Goal: Task Accomplishment & Management: Complete application form

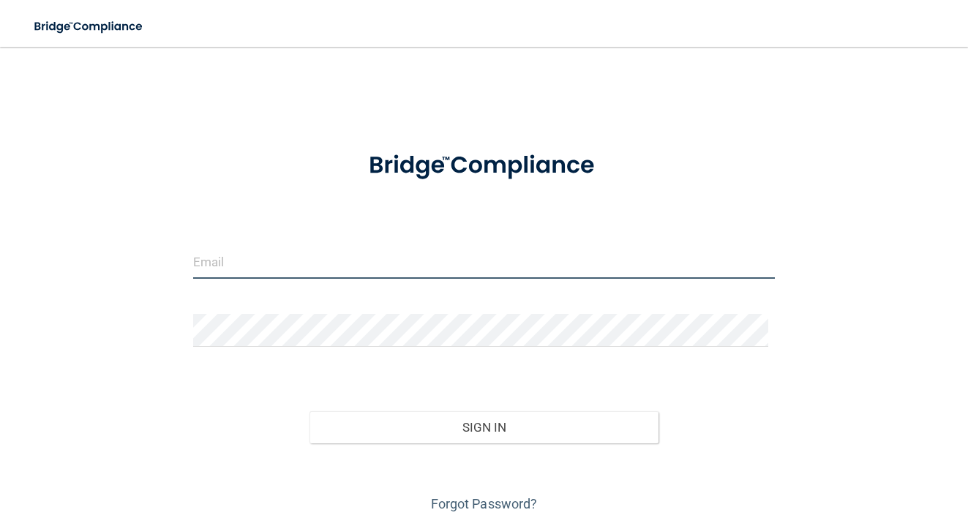
click at [326, 271] on input "email" at bounding box center [484, 262] width 583 height 33
type input "[PERSON_NAME][EMAIL_ADDRESS][PERSON_NAME][DOMAIN_NAME]"
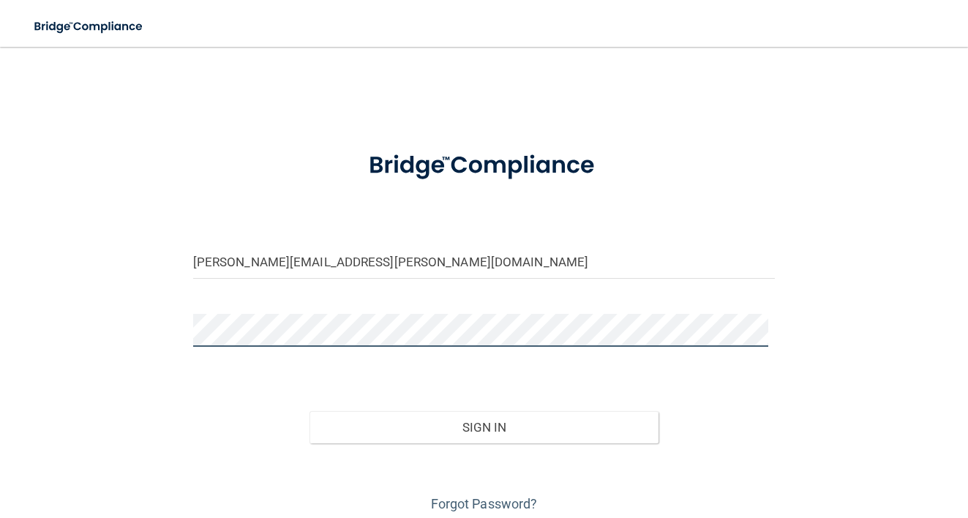
click at [310, 411] on button "Sign In" at bounding box center [484, 427] width 349 height 32
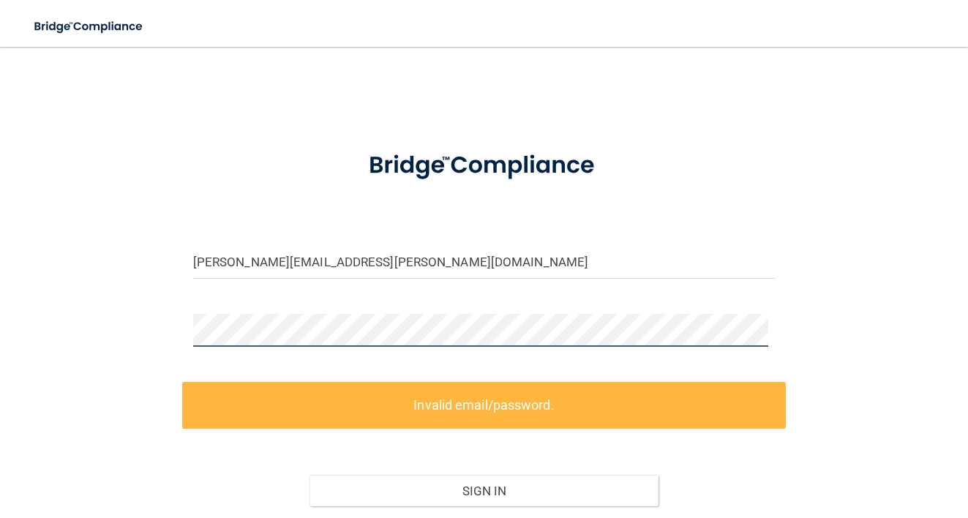
click at [124, 327] on div "[PERSON_NAME][EMAIL_ADDRESS][PERSON_NAME][DOMAIN_NAME] Invalid email/password. …" at bounding box center [484, 320] width 910 height 518
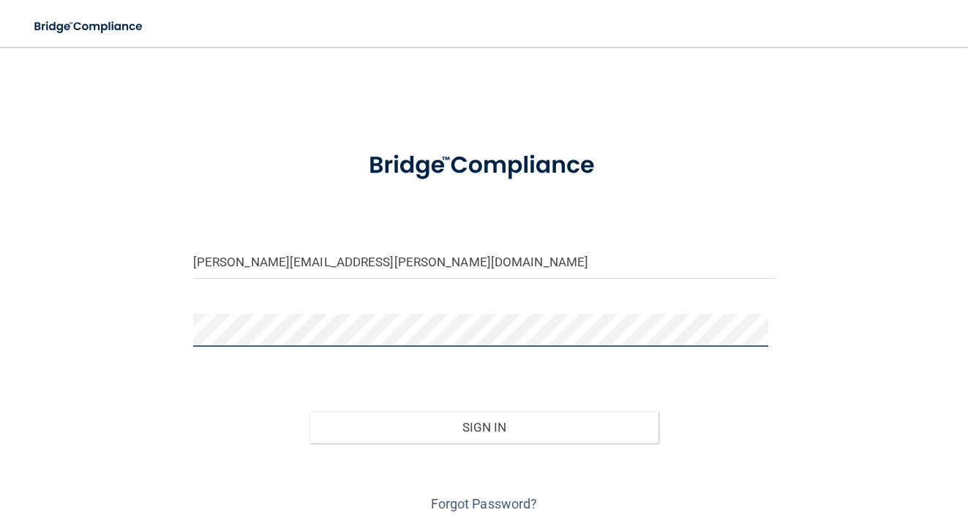
click at [310, 411] on button "Sign In" at bounding box center [484, 427] width 349 height 32
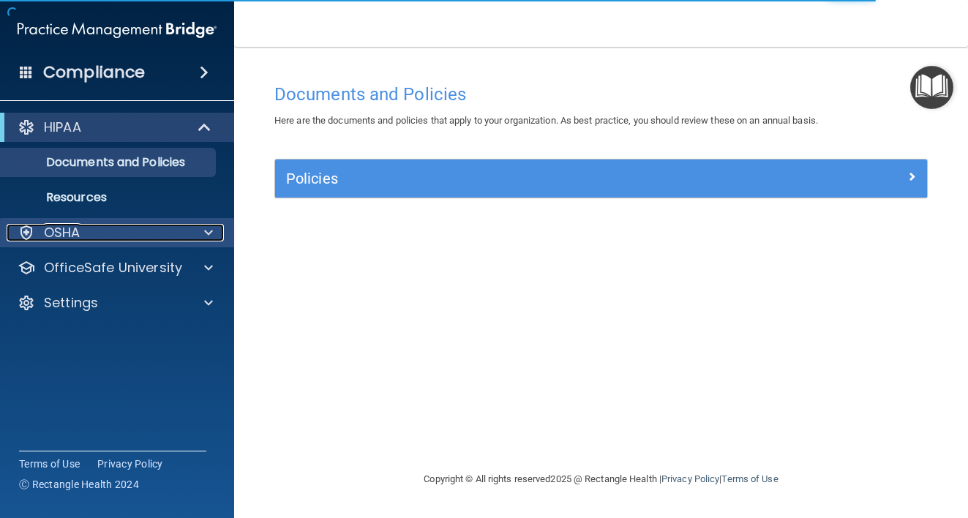
click at [213, 230] on div at bounding box center [206, 233] width 37 height 18
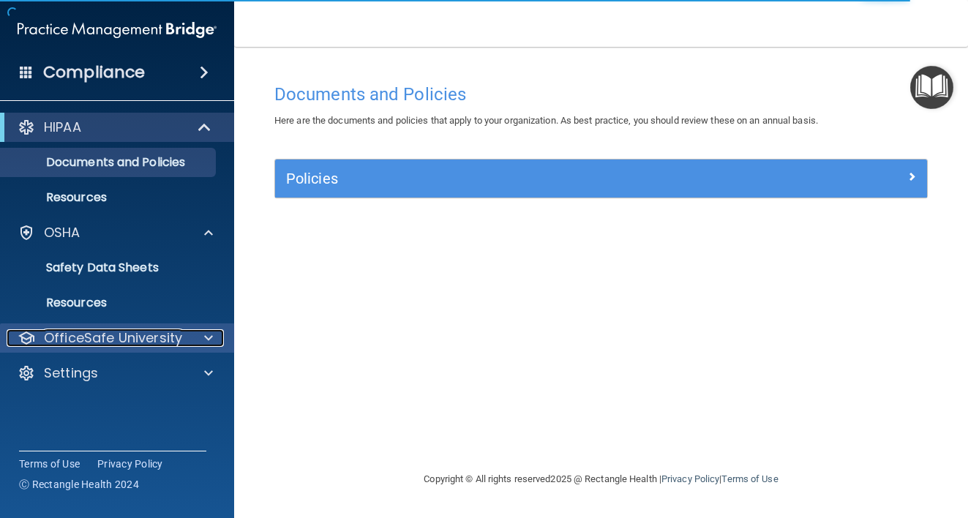
click at [212, 343] on span at bounding box center [208, 338] width 9 height 18
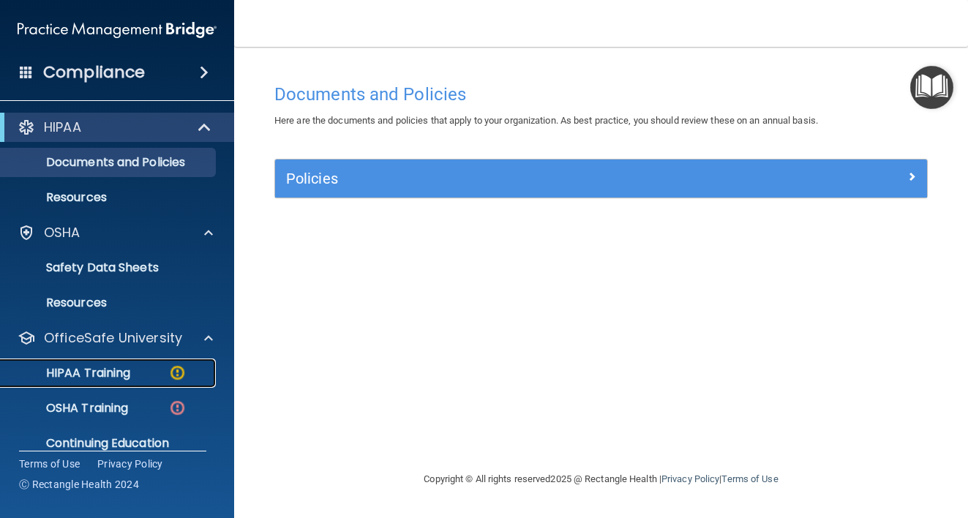
click at [120, 371] on p "HIPAA Training" at bounding box center [70, 373] width 121 height 15
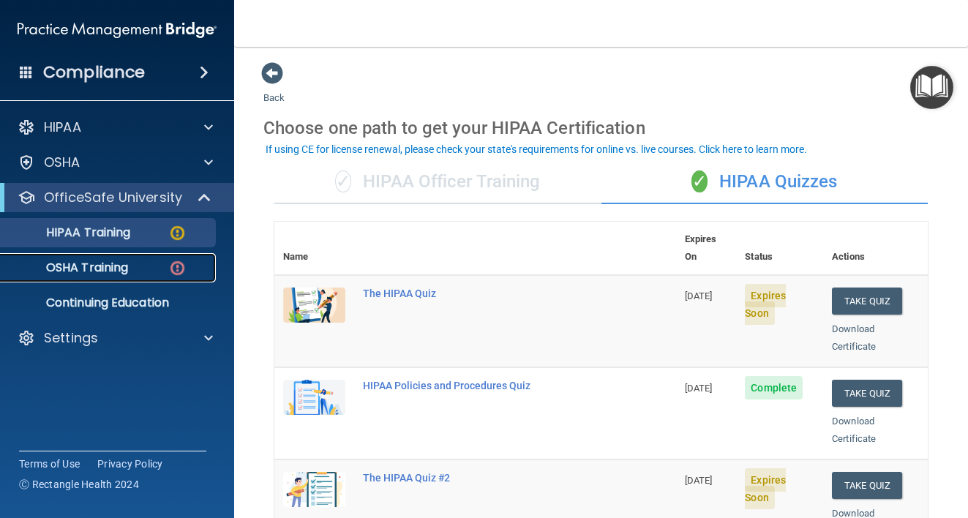
click at [179, 263] on img at bounding box center [177, 268] width 18 height 18
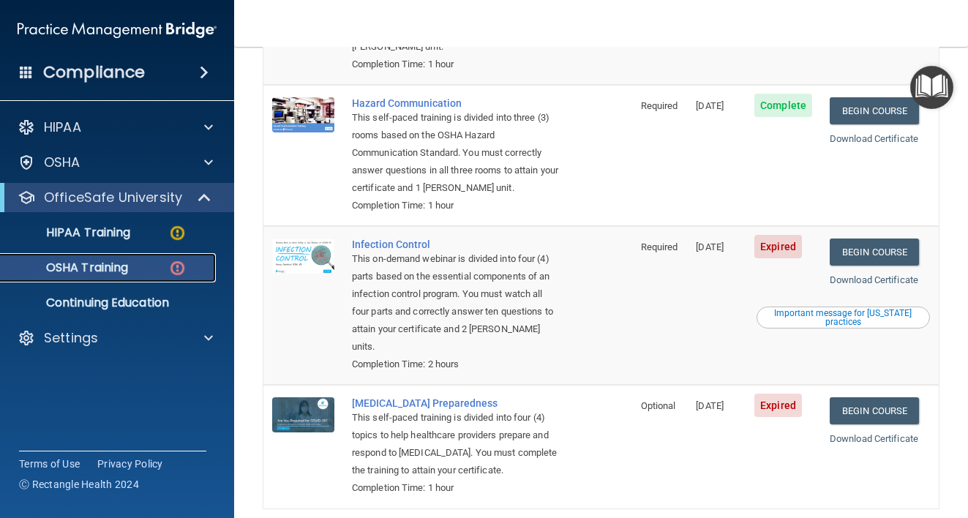
scroll to position [384, 0]
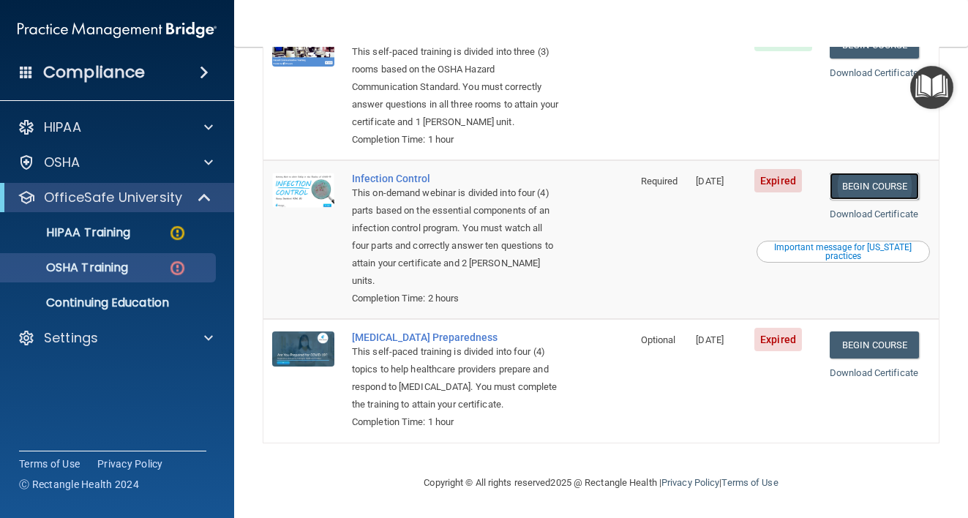
click at [870, 173] on link "Begin Course" at bounding box center [874, 186] width 89 height 27
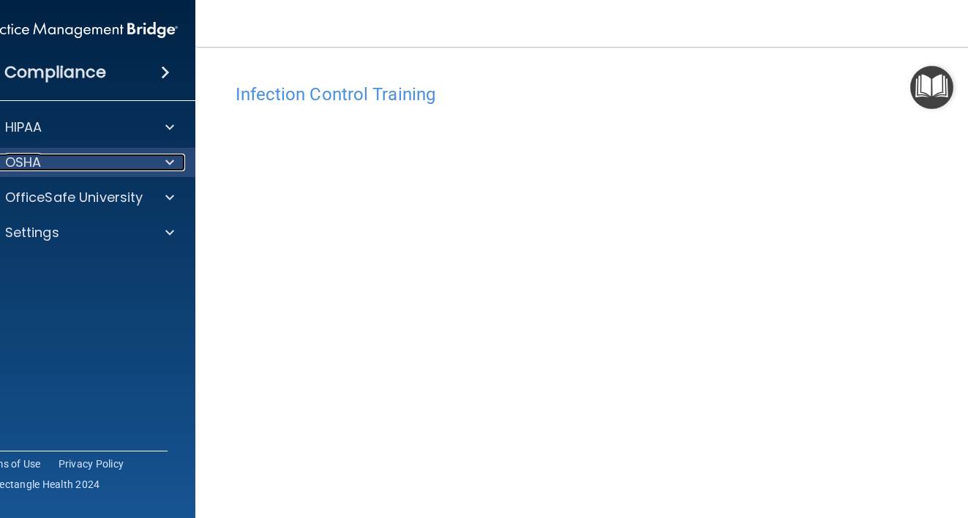
click at [176, 161] on div at bounding box center [167, 163] width 37 height 18
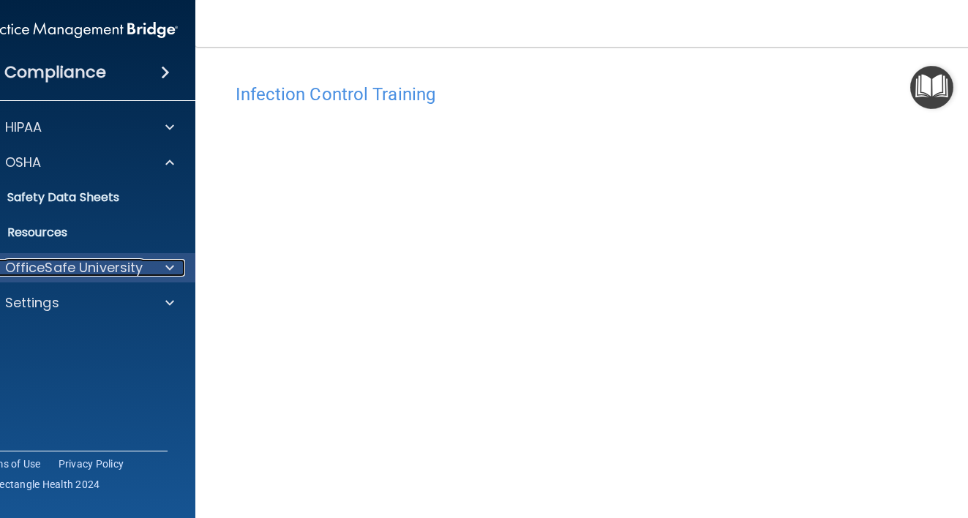
click at [165, 271] on span at bounding box center [169, 268] width 9 height 18
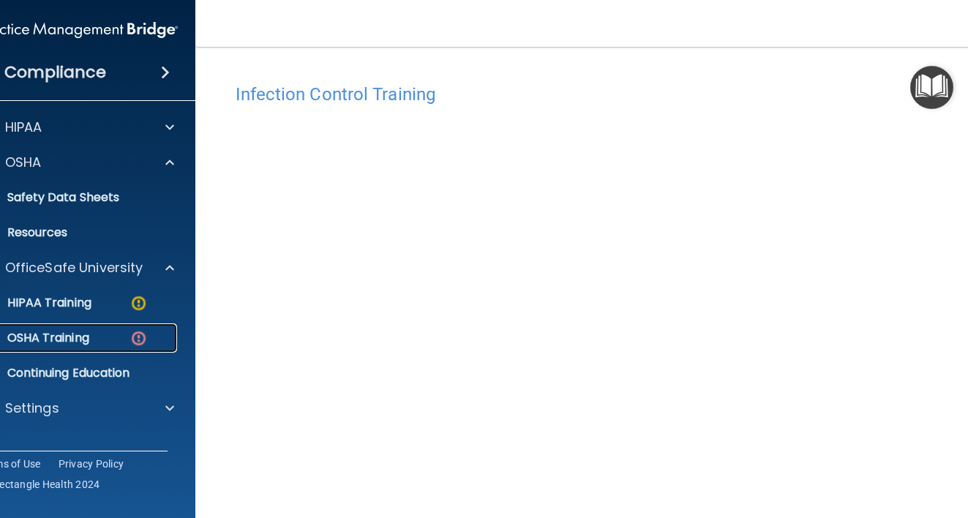
click at [62, 342] on p "OSHA Training" at bounding box center [30, 338] width 119 height 15
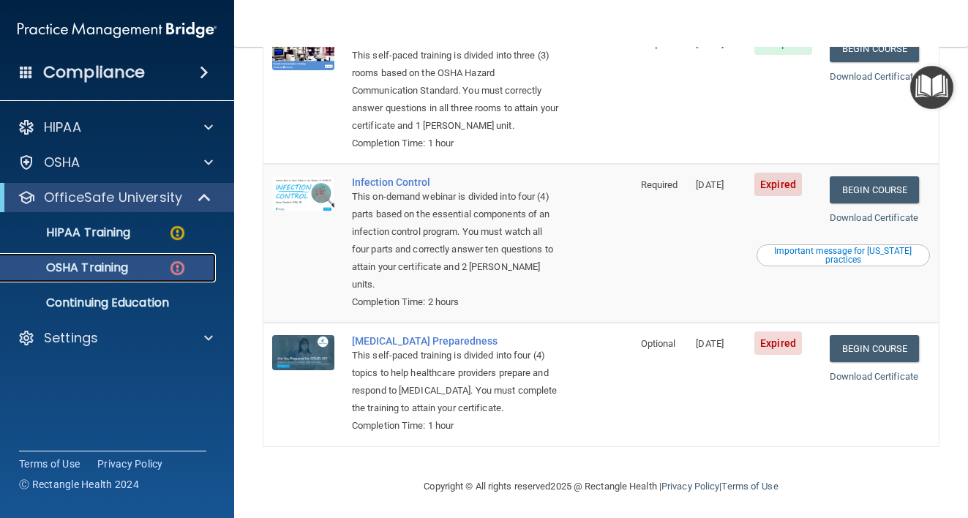
scroll to position [384, 0]
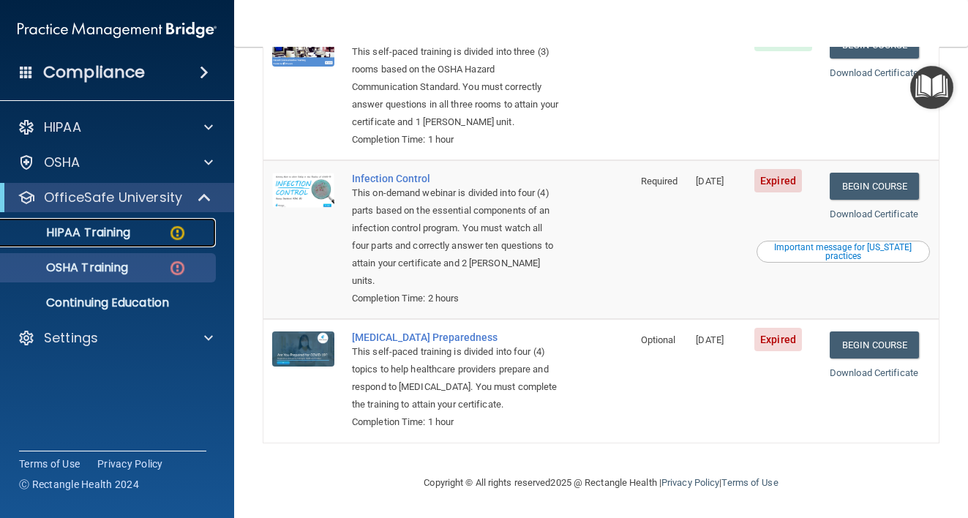
click at [63, 226] on p "HIPAA Training" at bounding box center [70, 232] width 121 height 15
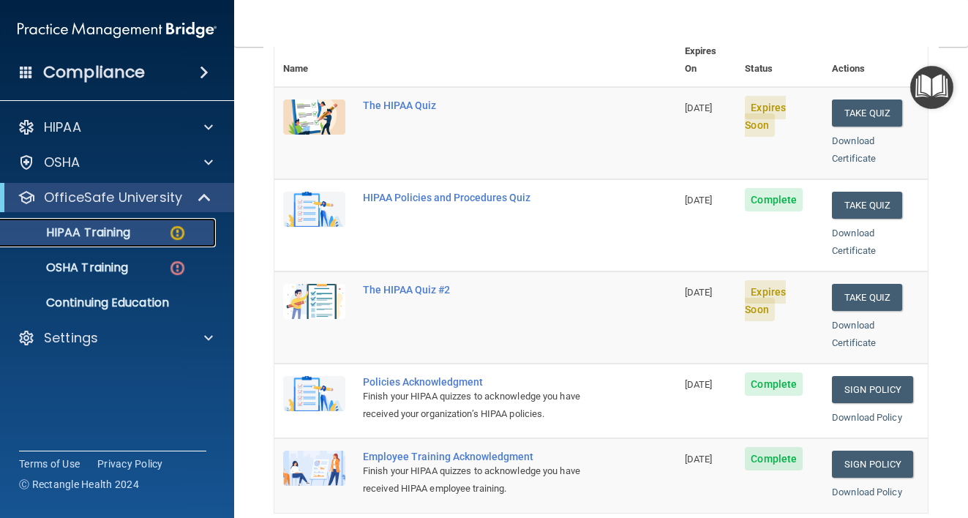
scroll to position [192, 0]
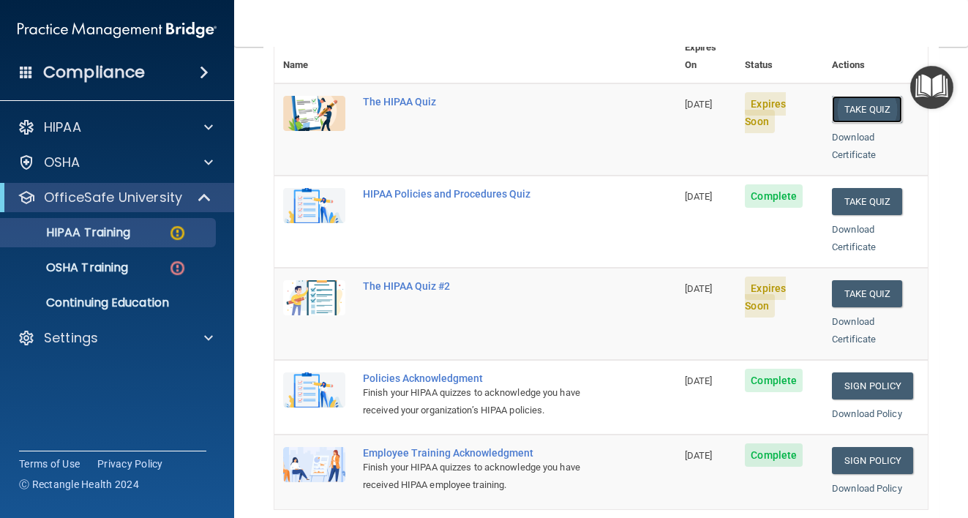
click at [857, 100] on button "Take Quiz" at bounding box center [867, 109] width 70 height 27
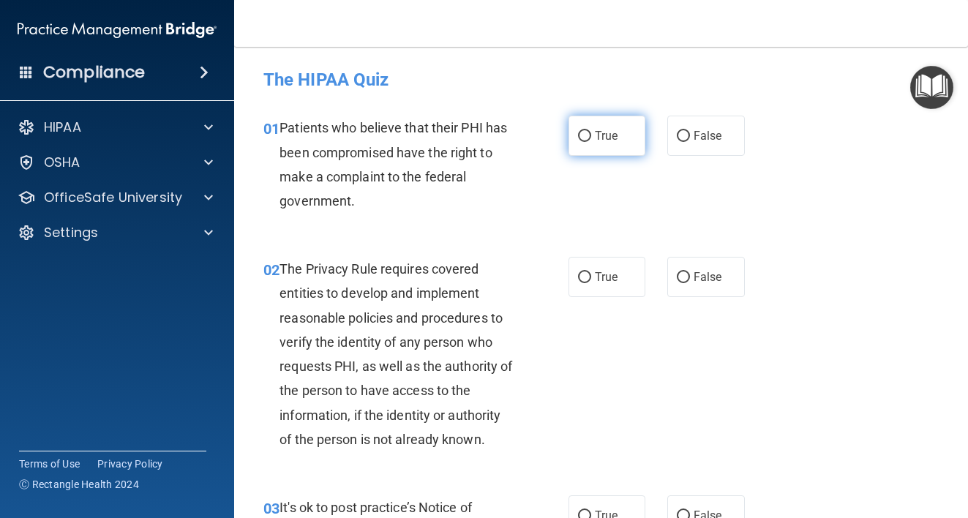
click at [595, 135] on span "True" at bounding box center [606, 136] width 23 height 14
click at [591, 135] on input "True" at bounding box center [584, 136] width 13 height 11
radio input "true"
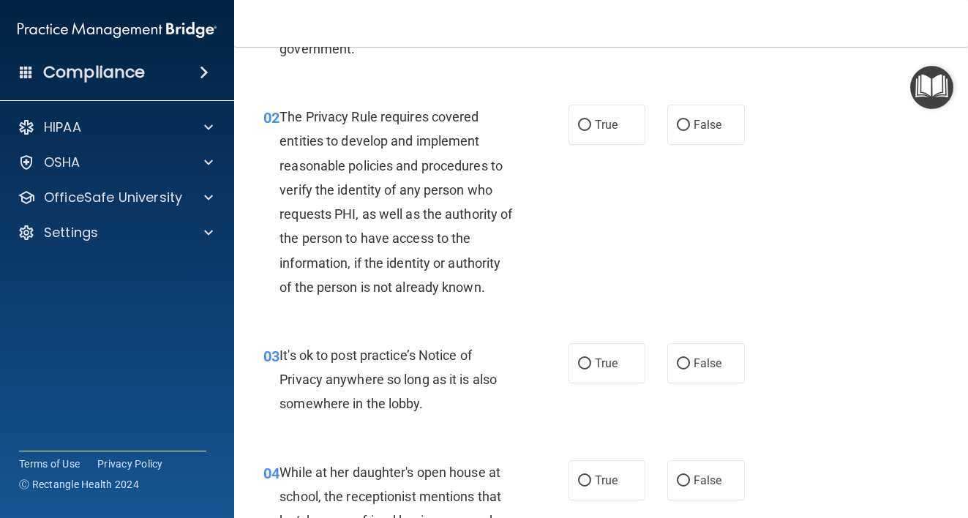
scroll to position [160, 0]
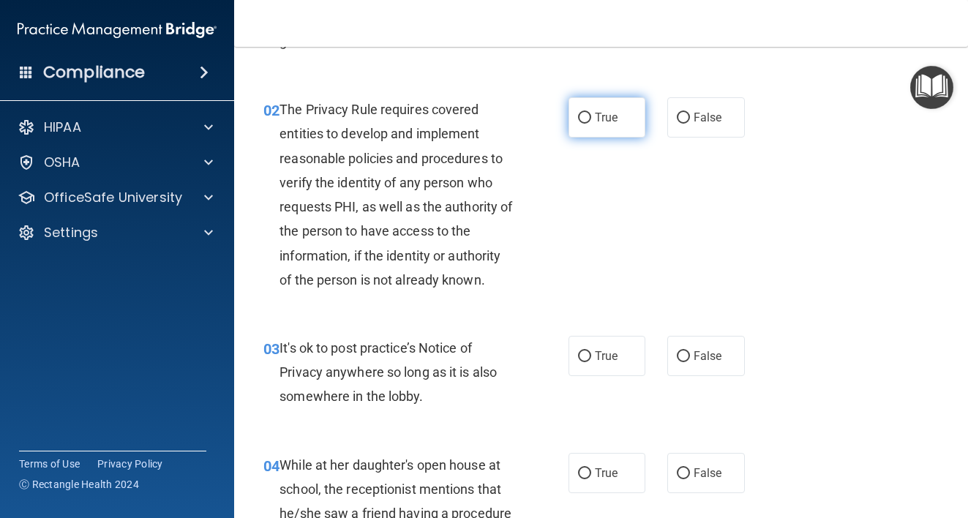
click at [578, 124] on label "True" at bounding box center [608, 117] width 78 height 40
click at [578, 124] on input "True" at bounding box center [584, 118] width 13 height 11
radio input "true"
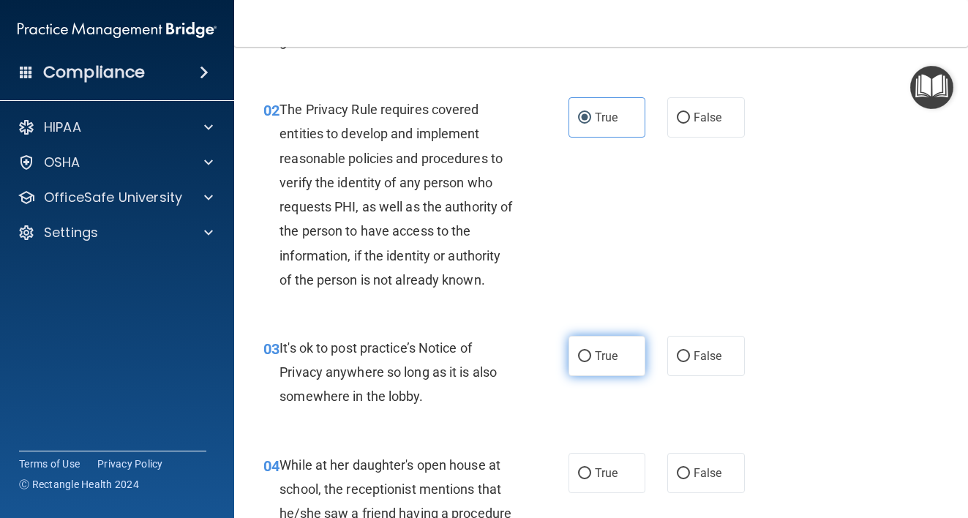
click at [586, 362] on label "True" at bounding box center [608, 356] width 78 height 40
click at [586, 362] on input "True" at bounding box center [584, 356] width 13 height 11
radio input "true"
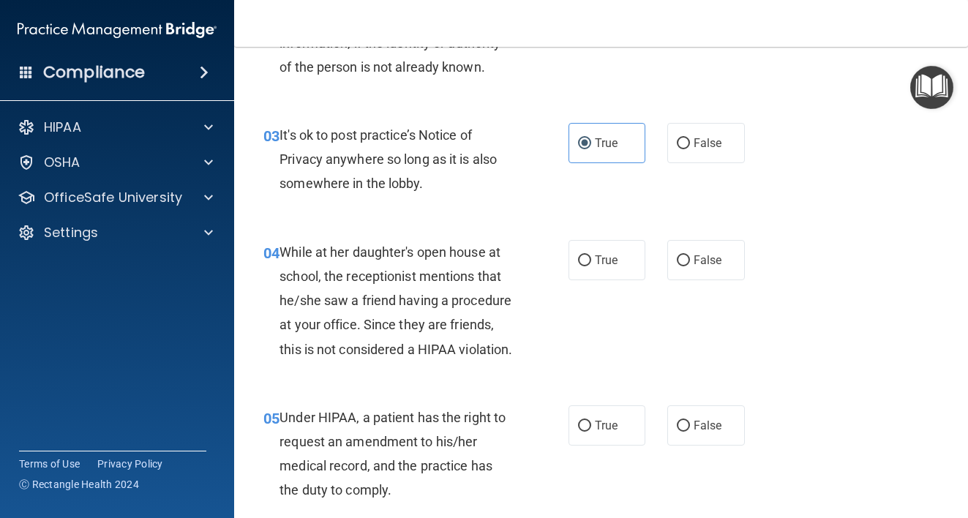
scroll to position [381, 0]
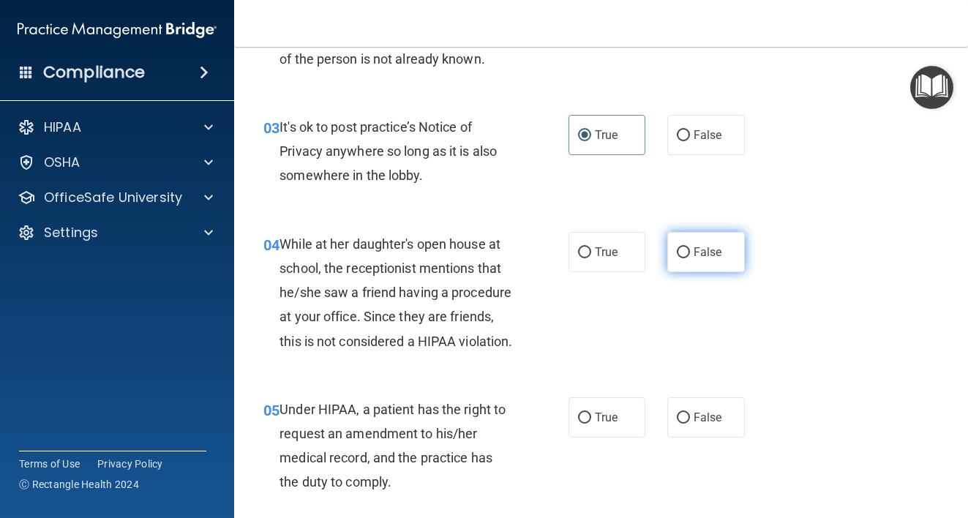
click at [682, 263] on label "False" at bounding box center [707, 252] width 78 height 40
click at [682, 258] on input "False" at bounding box center [683, 252] width 13 height 11
radio input "true"
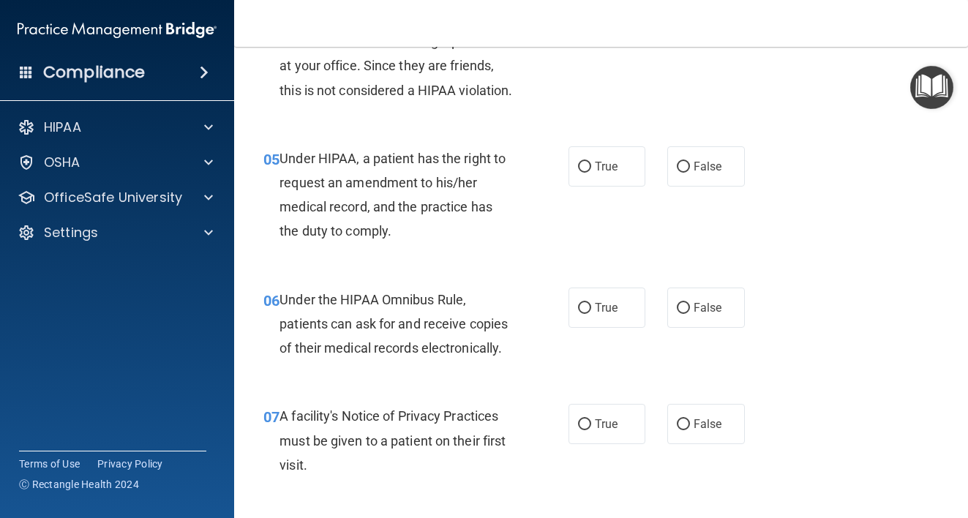
scroll to position [669, 0]
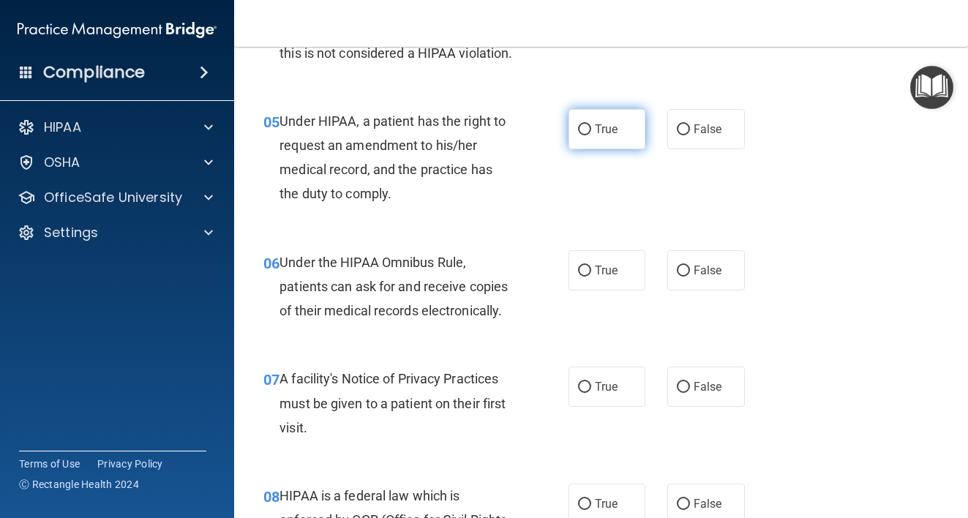
click at [590, 149] on label "True" at bounding box center [608, 129] width 78 height 40
click at [590, 135] on input "True" at bounding box center [584, 129] width 13 height 11
radio input "true"
click at [569, 291] on label "True" at bounding box center [608, 270] width 78 height 40
click at [578, 277] on input "True" at bounding box center [584, 271] width 13 height 11
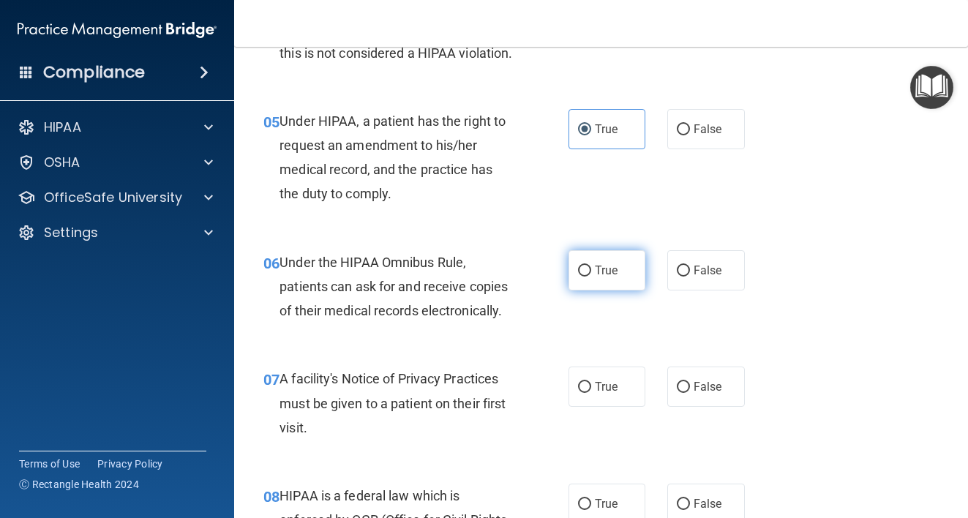
radio input "true"
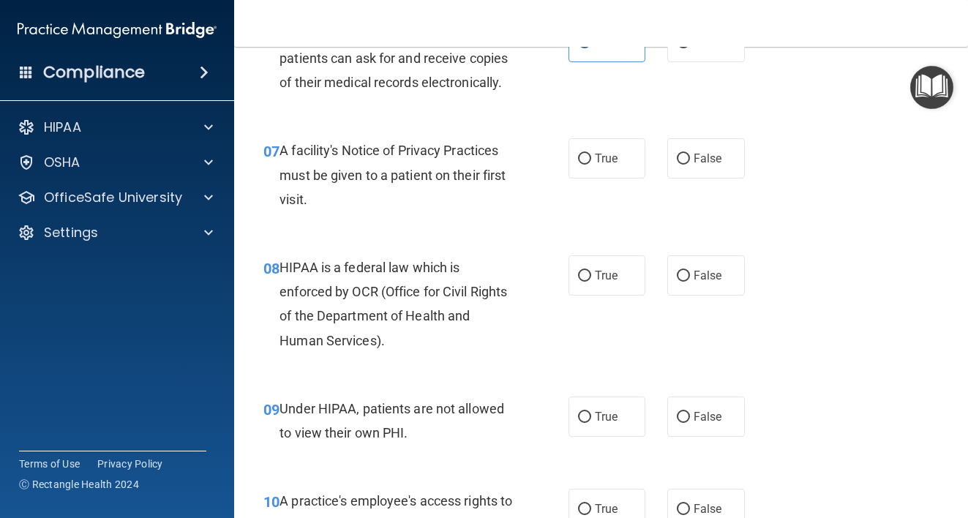
scroll to position [928, 0]
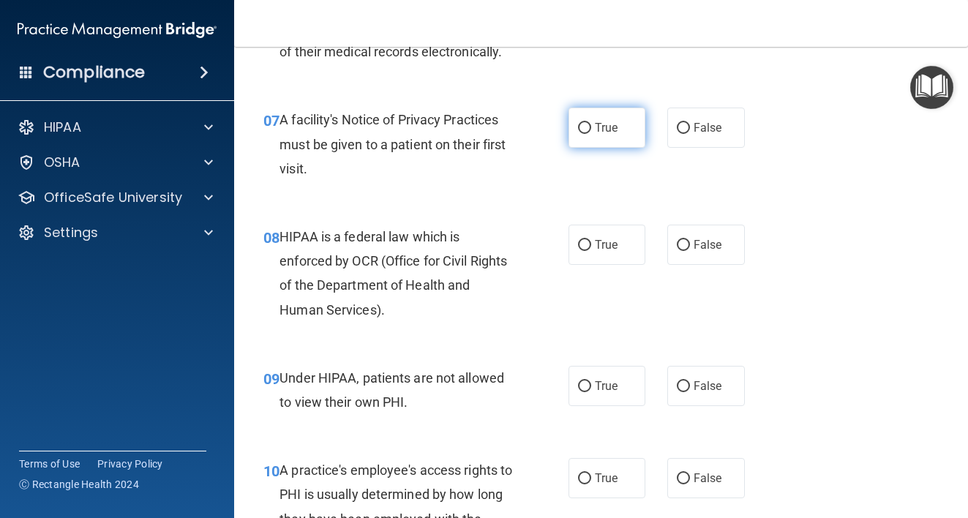
click at [605, 135] on span "True" at bounding box center [606, 128] width 23 height 14
click at [591, 134] on input "True" at bounding box center [584, 128] width 13 height 11
radio input "true"
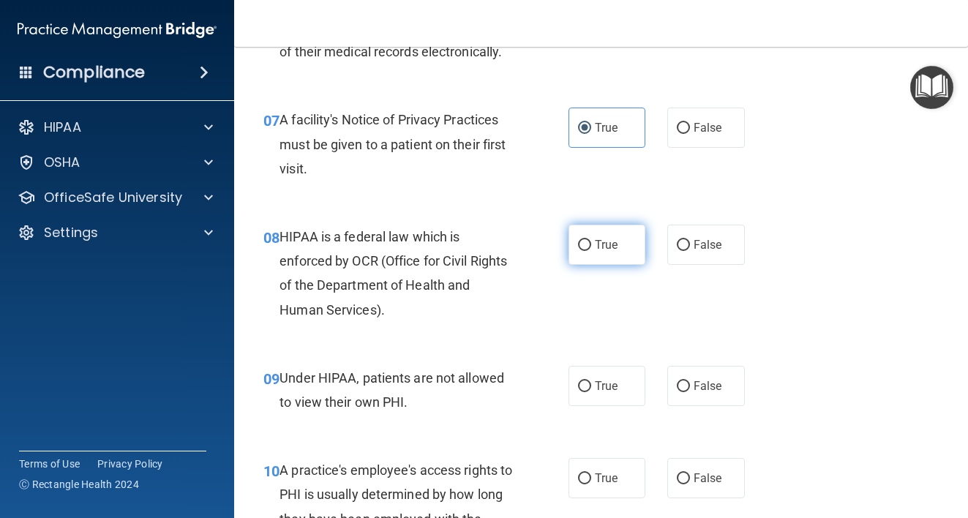
click at [621, 265] on label "True" at bounding box center [608, 245] width 78 height 40
click at [591, 251] on input "True" at bounding box center [584, 245] width 13 height 11
radio input "true"
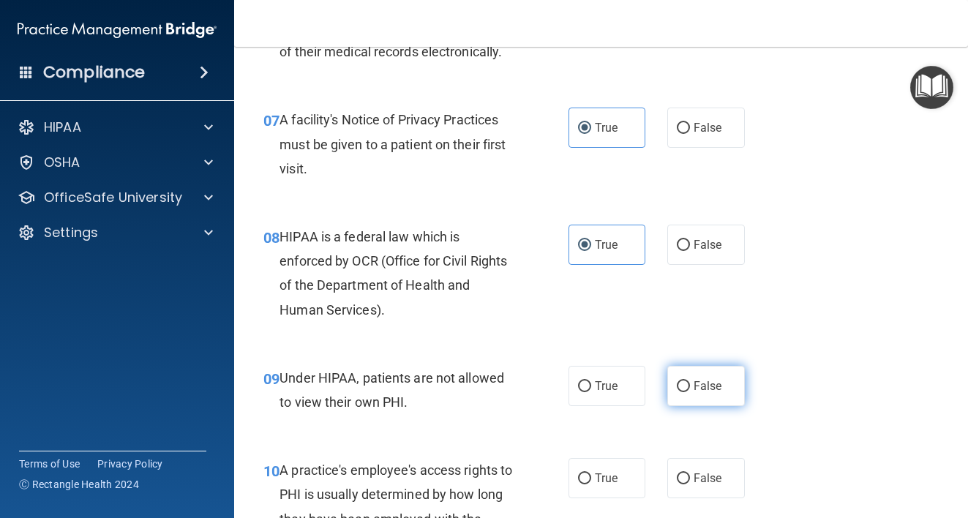
click at [710, 393] on span "False" at bounding box center [708, 386] width 29 height 14
click at [690, 392] on input "False" at bounding box center [683, 386] width 13 height 11
radio input "true"
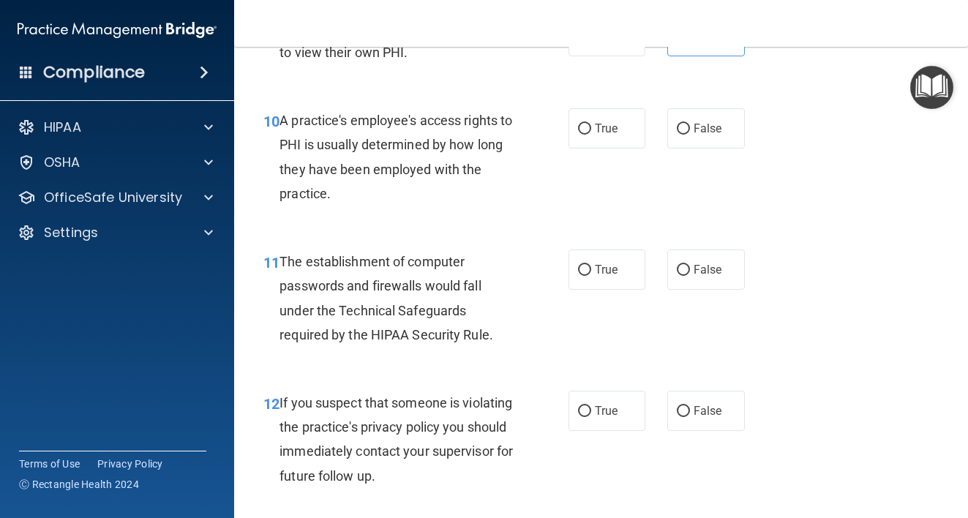
scroll to position [1293, 0]
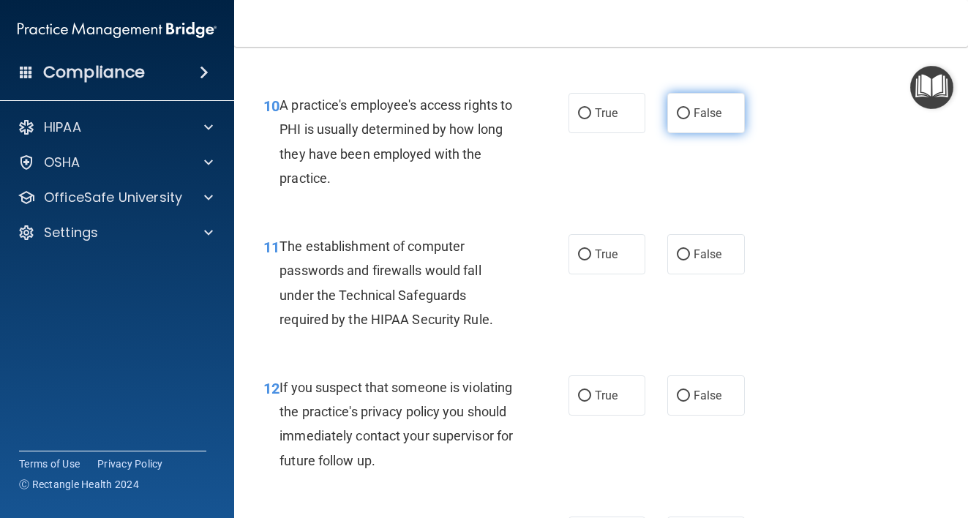
click at [679, 133] on label "False" at bounding box center [707, 113] width 78 height 40
click at [679, 119] on input "False" at bounding box center [683, 113] width 13 height 11
radio input "true"
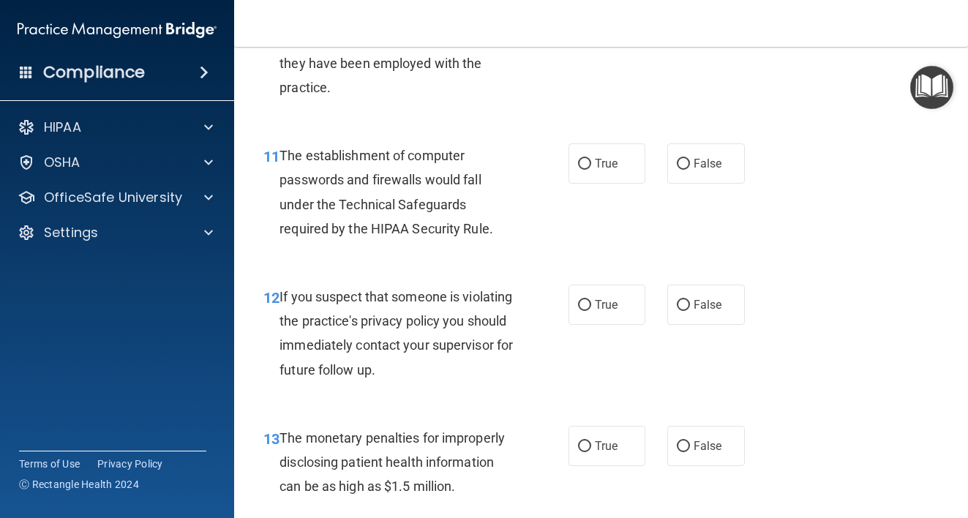
scroll to position [1430, 0]
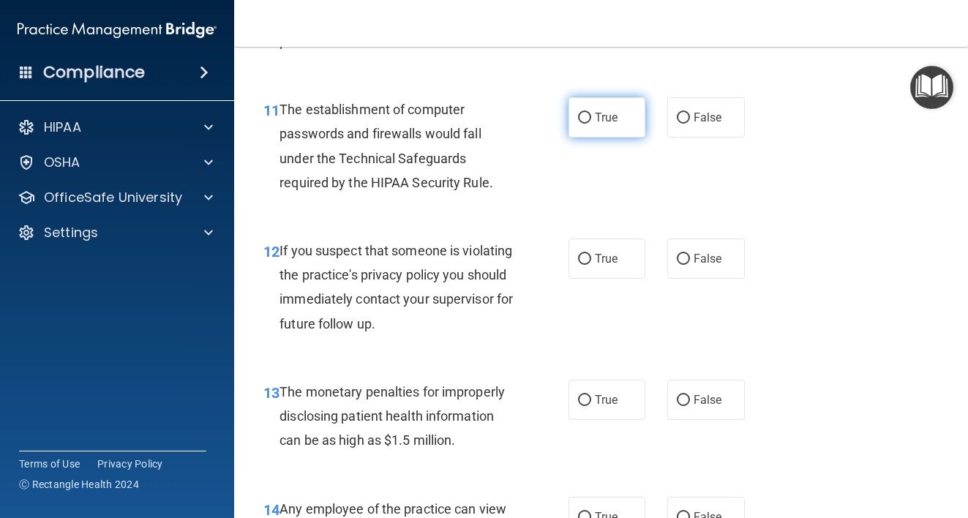
click at [605, 124] on span "True" at bounding box center [606, 118] width 23 height 14
click at [591, 124] on input "True" at bounding box center [584, 118] width 13 height 11
radio input "true"
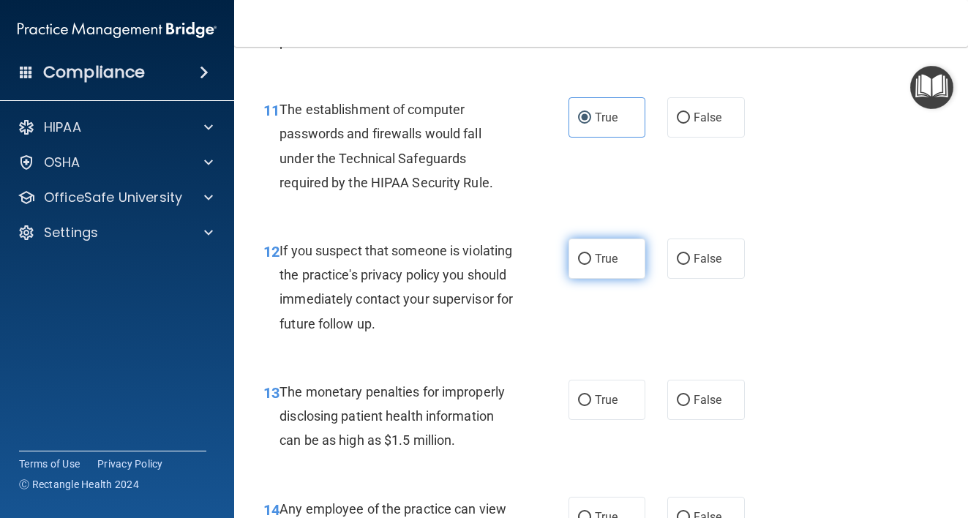
click at [570, 279] on label "True" at bounding box center [608, 259] width 78 height 40
click at [578, 265] on input "True" at bounding box center [584, 259] width 13 height 11
radio input "true"
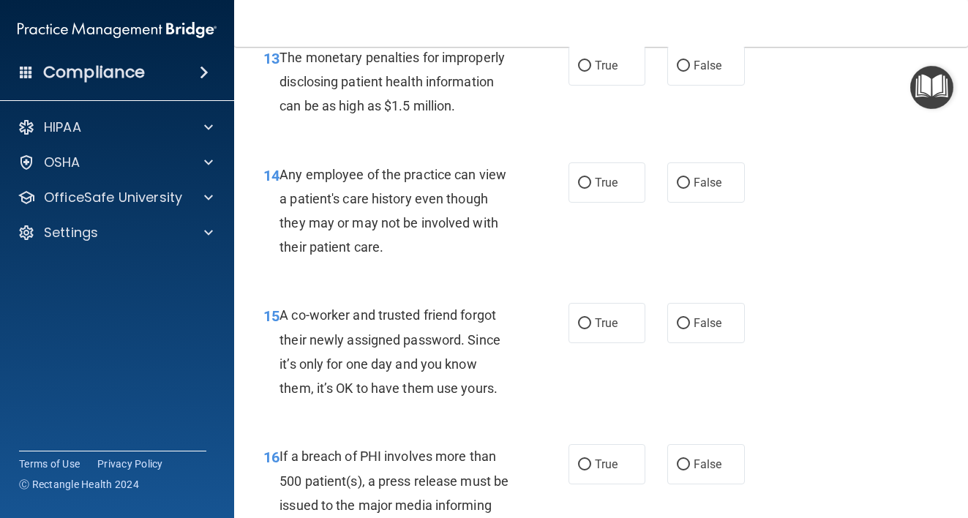
scroll to position [1795, 0]
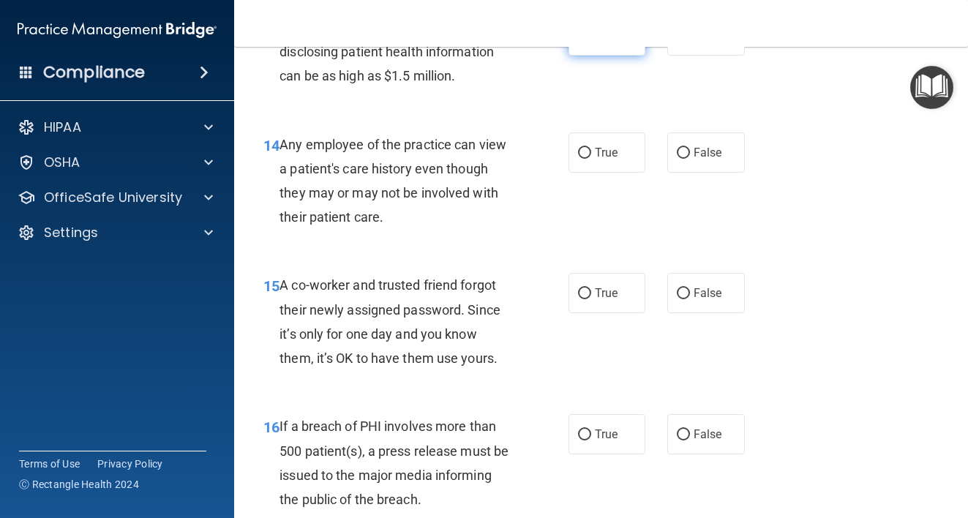
click at [593, 56] on label "True" at bounding box center [608, 35] width 78 height 40
click at [582, 42] on input "True" at bounding box center [584, 36] width 13 height 11
radio input "true"
click at [600, 160] on span "True" at bounding box center [606, 153] width 23 height 14
click at [591, 159] on input "True" at bounding box center [584, 153] width 13 height 11
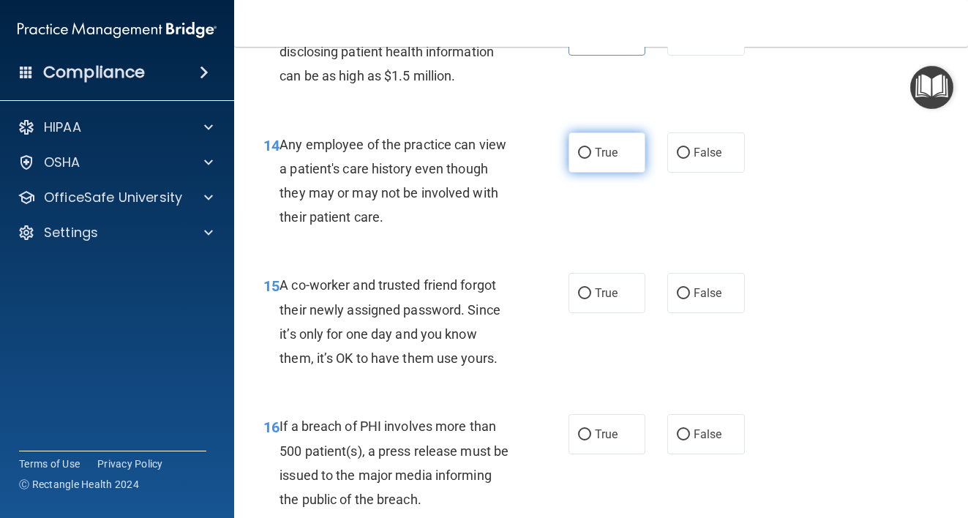
radio input "true"
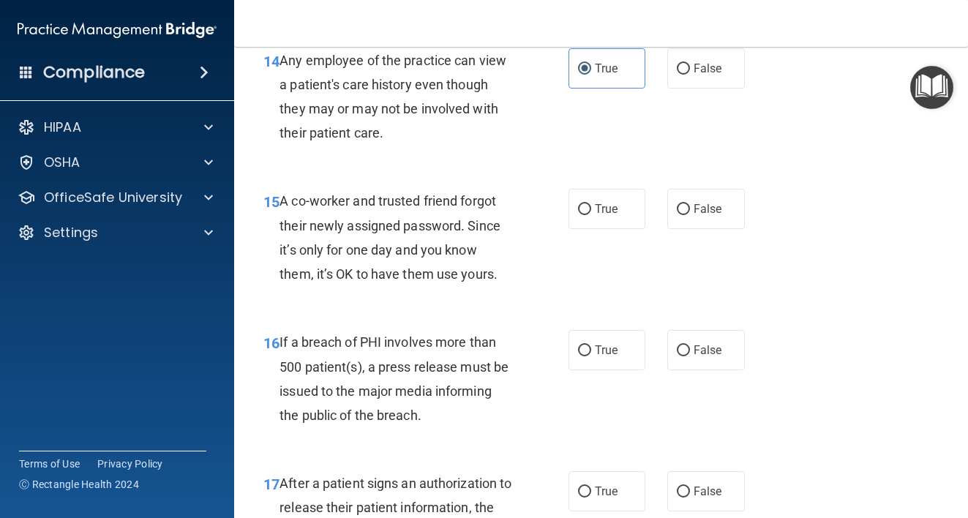
scroll to position [1933, 0]
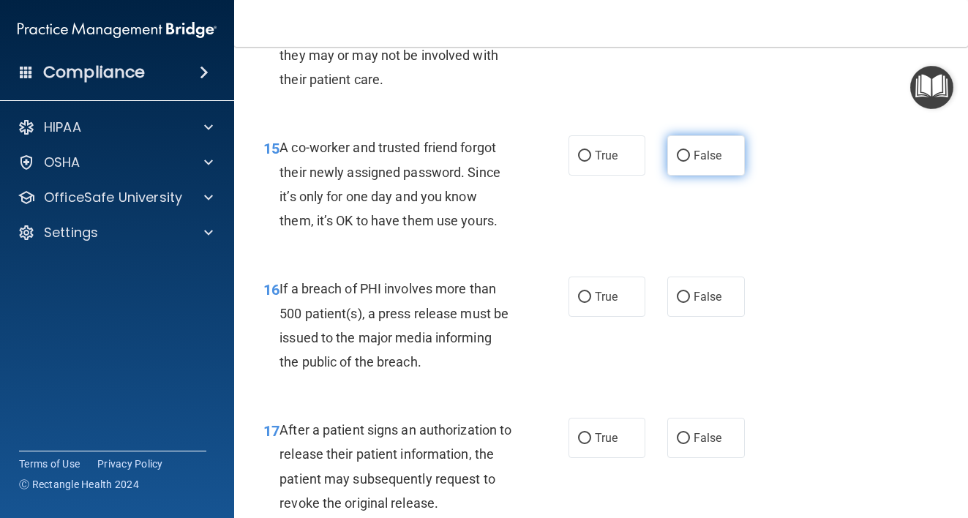
click at [684, 176] on label "False" at bounding box center [707, 155] width 78 height 40
click at [684, 162] on input "False" at bounding box center [683, 156] width 13 height 11
radio input "true"
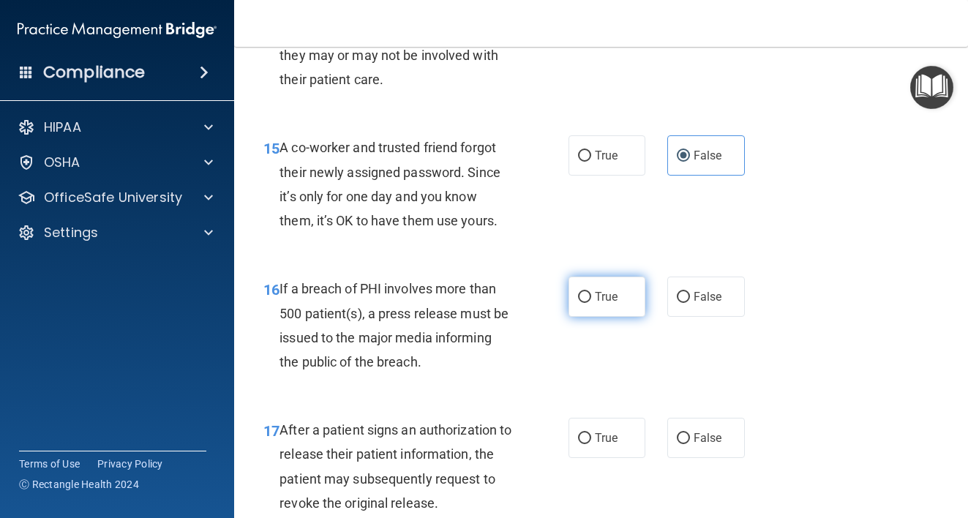
click at [595, 304] on span "True" at bounding box center [606, 297] width 23 height 14
click at [591, 303] on input "True" at bounding box center [584, 297] width 13 height 11
radio input "true"
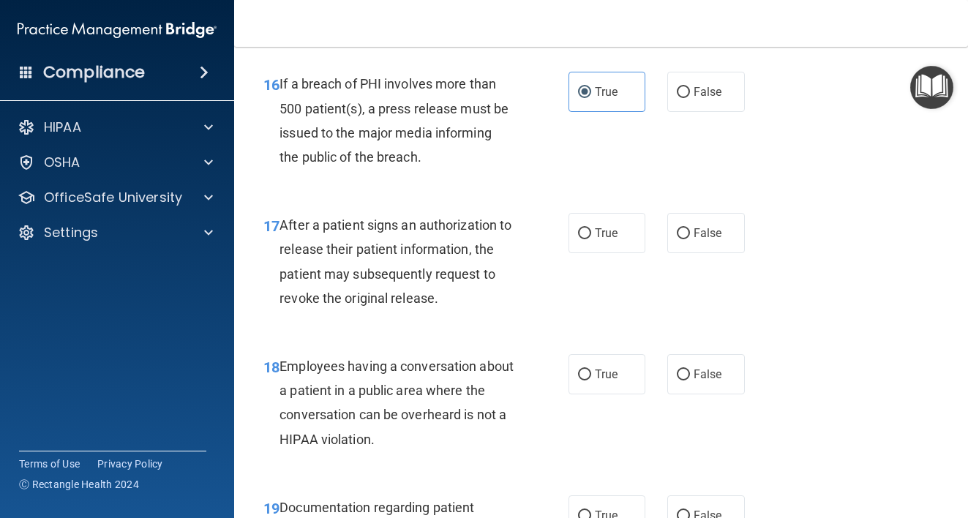
scroll to position [2153, 0]
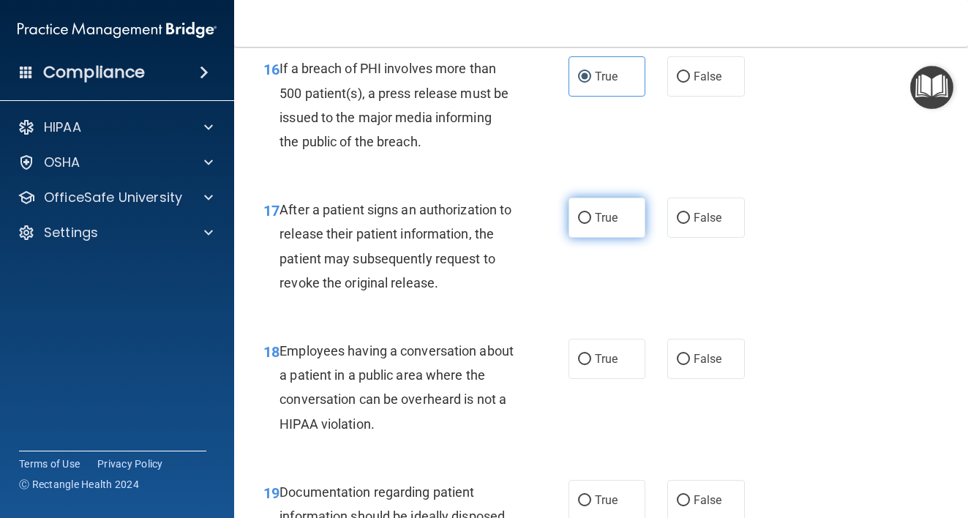
click at [583, 224] on input "True" at bounding box center [584, 218] width 13 height 11
radio input "true"
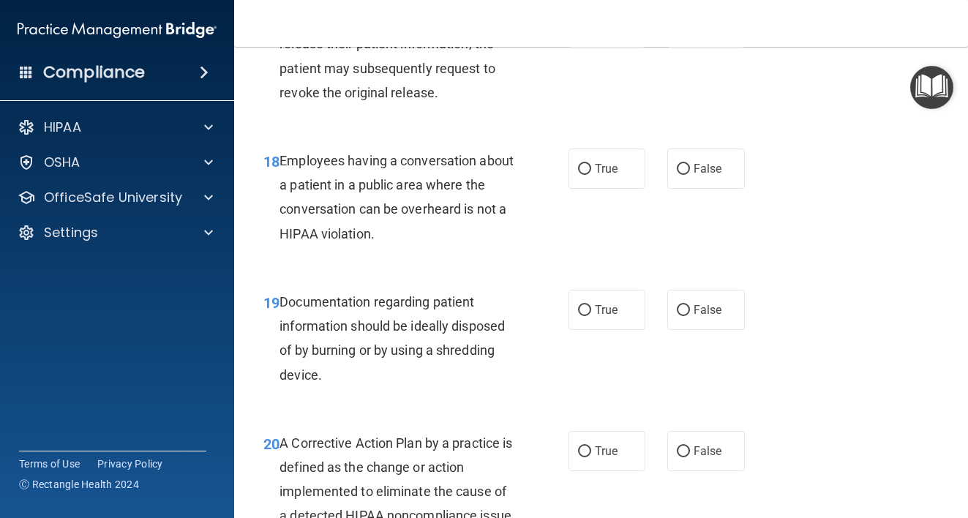
scroll to position [2359, 0]
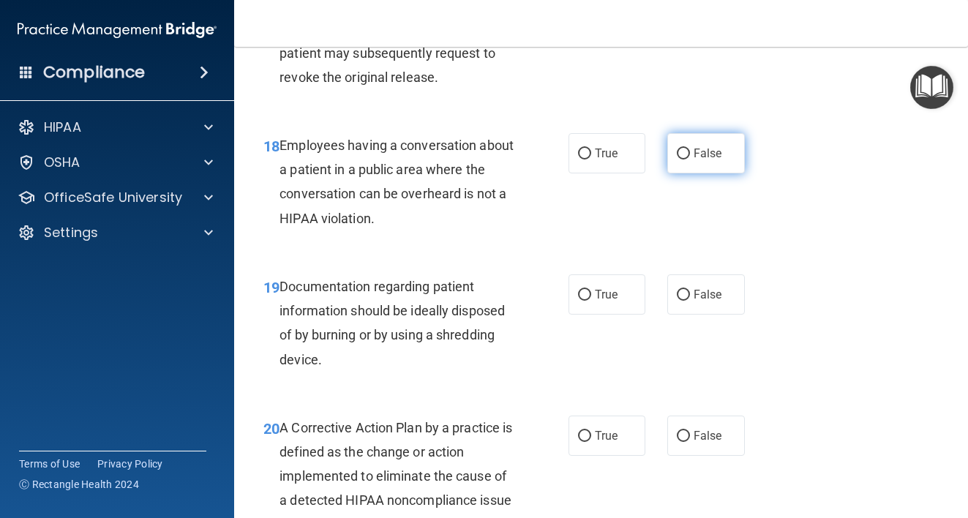
click at [698, 173] on label "False" at bounding box center [707, 153] width 78 height 40
click at [690, 160] on input "False" at bounding box center [683, 154] width 13 height 11
radio input "true"
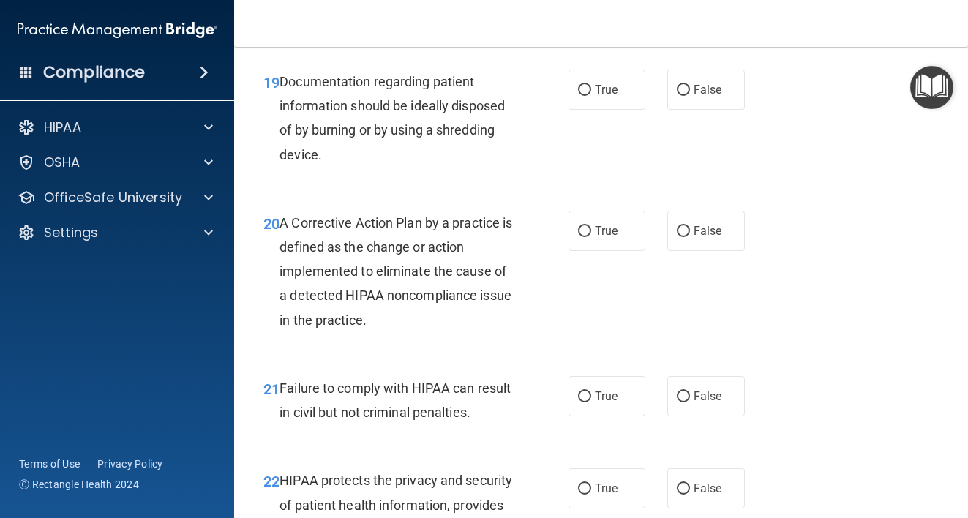
scroll to position [2579, 0]
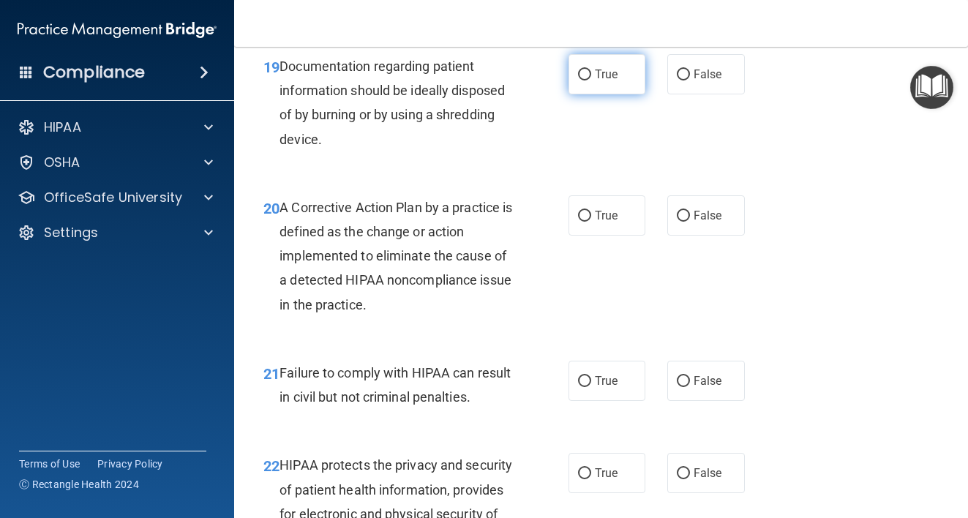
click at [574, 94] on label "True" at bounding box center [608, 74] width 78 height 40
click at [578, 81] on input "True" at bounding box center [584, 75] width 13 height 11
radio input "true"
click at [595, 223] on span "True" at bounding box center [606, 216] width 23 height 14
click at [589, 222] on input "True" at bounding box center [584, 216] width 13 height 11
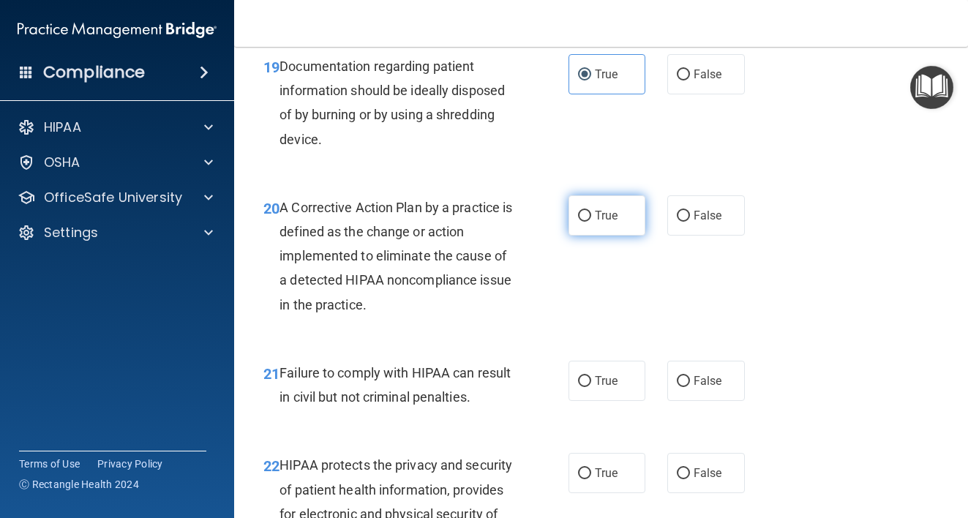
radio input "true"
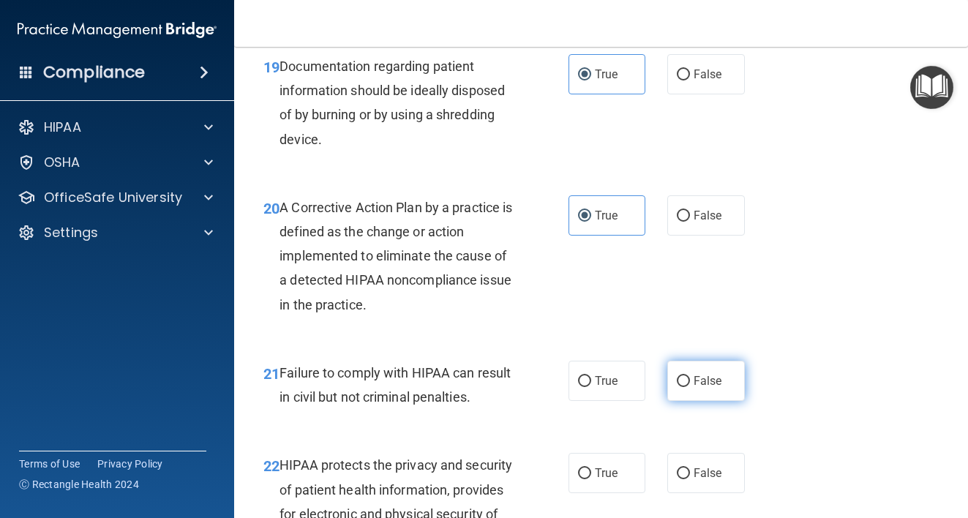
click at [668, 401] on label "False" at bounding box center [707, 381] width 78 height 40
click at [677, 387] on input "False" at bounding box center [683, 381] width 13 height 11
radio input "true"
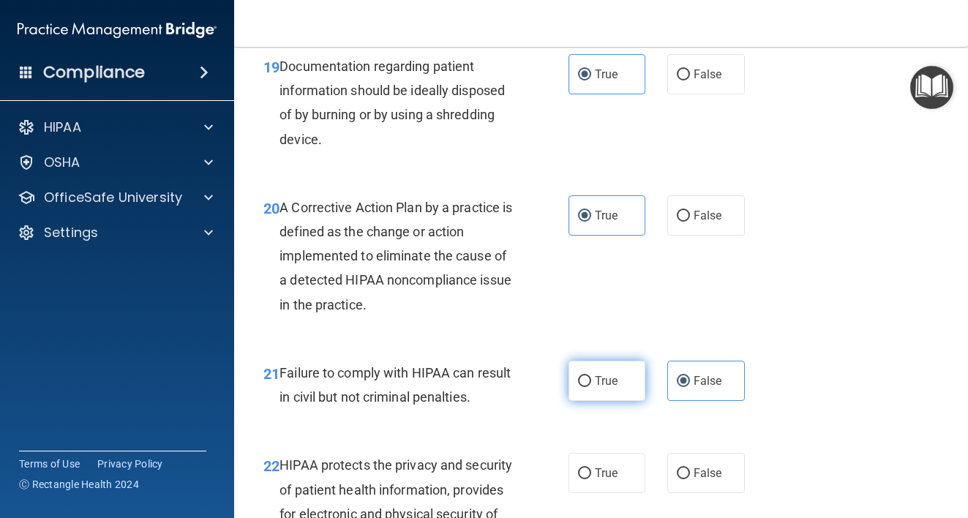
click at [631, 401] on label "True" at bounding box center [608, 381] width 78 height 40
click at [591, 387] on input "True" at bounding box center [584, 381] width 13 height 11
radio input "true"
radio input "false"
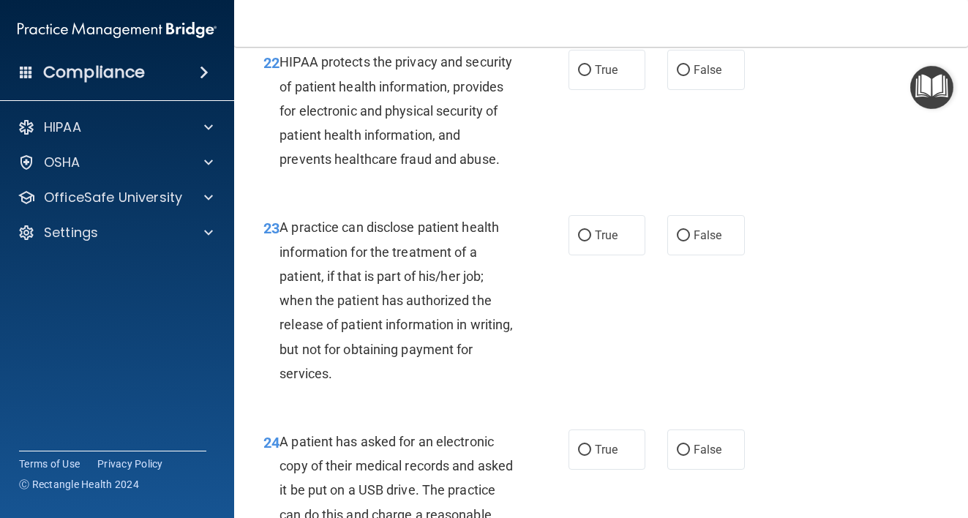
scroll to position [2990, 0]
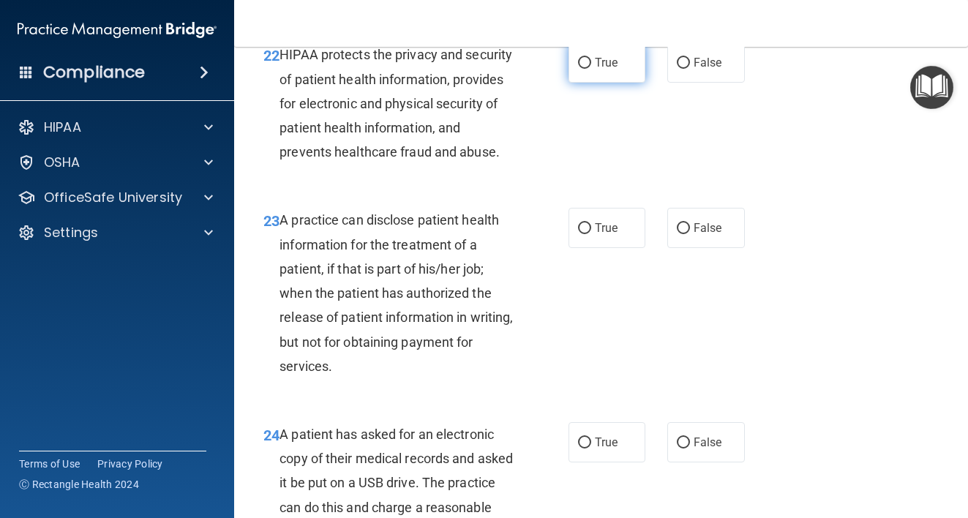
click at [578, 69] on input "True" at bounding box center [584, 63] width 13 height 11
radio input "true"
click at [694, 235] on span "False" at bounding box center [708, 228] width 29 height 14
click at [690, 234] on input "False" at bounding box center [683, 228] width 13 height 11
radio input "true"
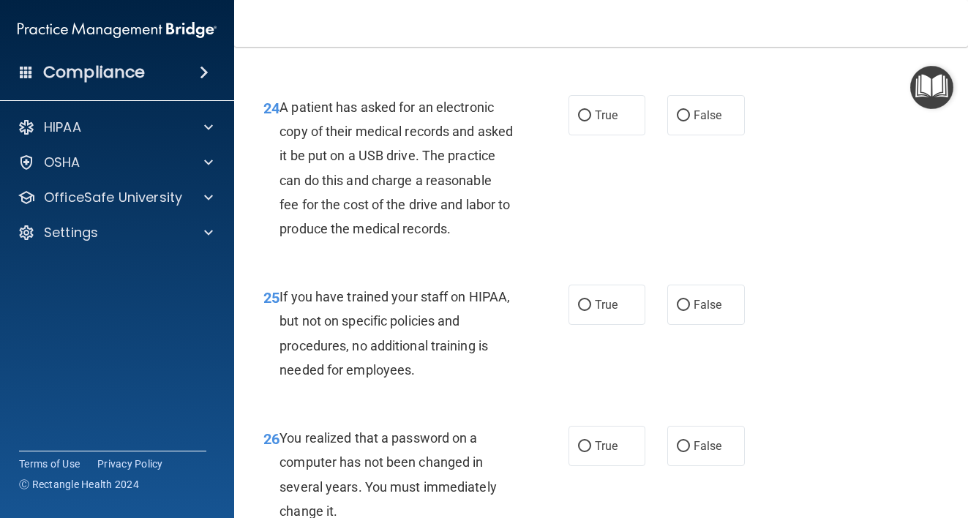
scroll to position [3339, 0]
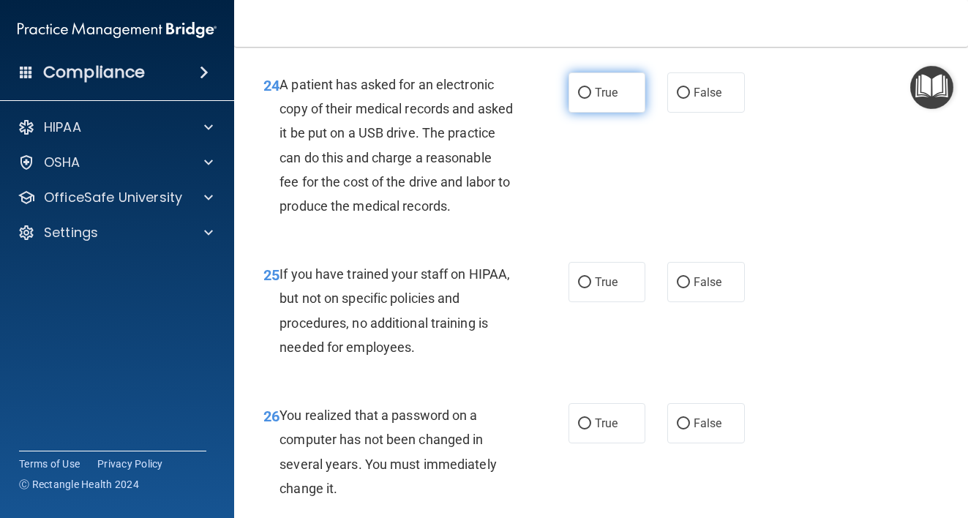
click at [569, 113] on label "True" at bounding box center [608, 92] width 78 height 40
click at [578, 99] on input "True" at bounding box center [584, 93] width 13 height 11
radio input "true"
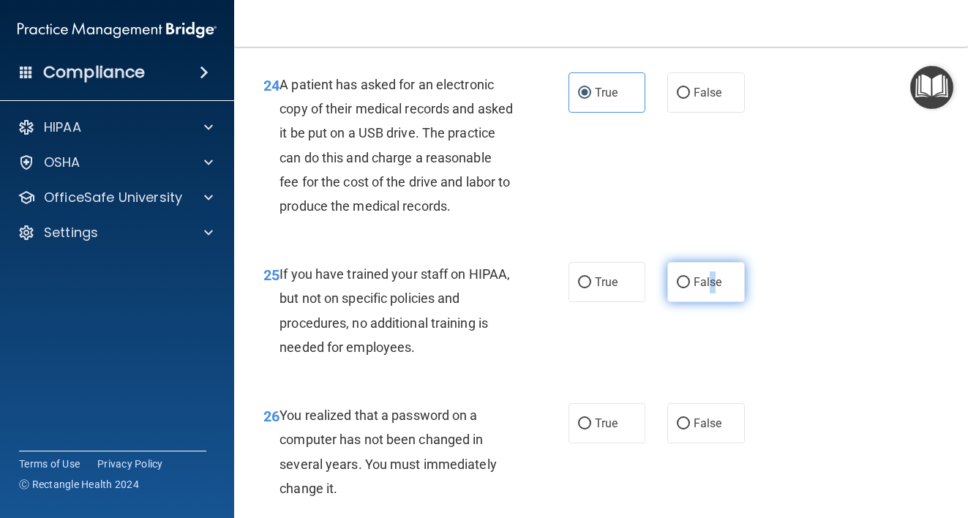
click at [707, 289] on span "False" at bounding box center [708, 282] width 29 height 14
click at [683, 288] on input "False" at bounding box center [683, 282] width 13 height 11
radio input "true"
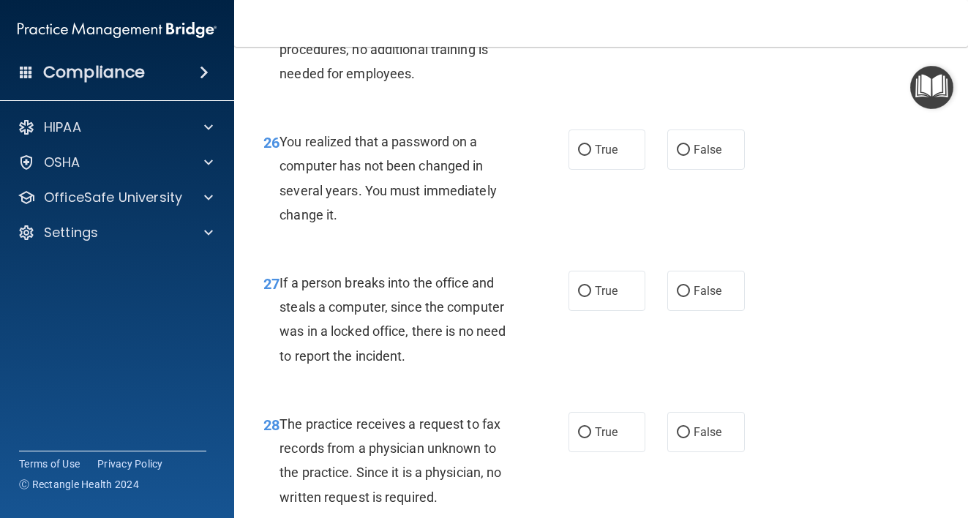
scroll to position [3644, 0]
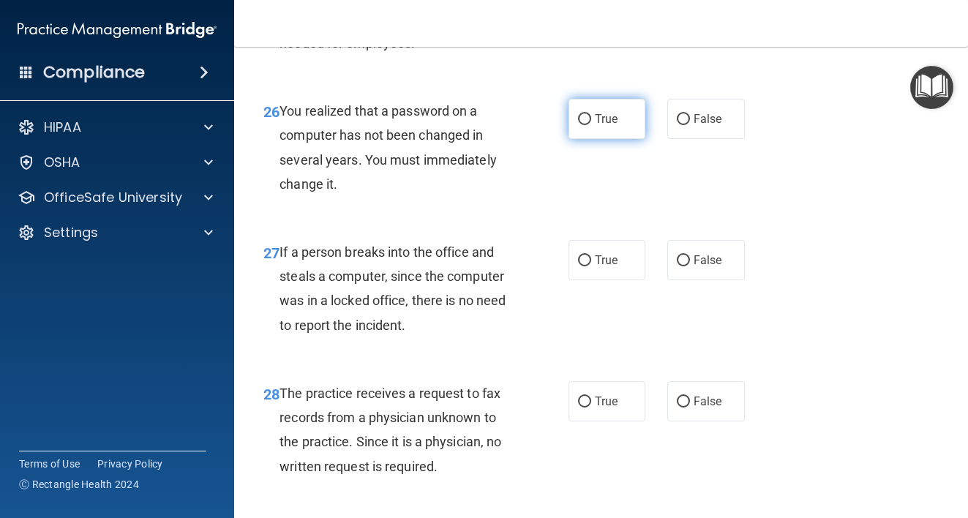
click at [597, 126] on span "True" at bounding box center [606, 119] width 23 height 14
click at [591, 125] on input "True" at bounding box center [584, 119] width 13 height 11
radio input "true"
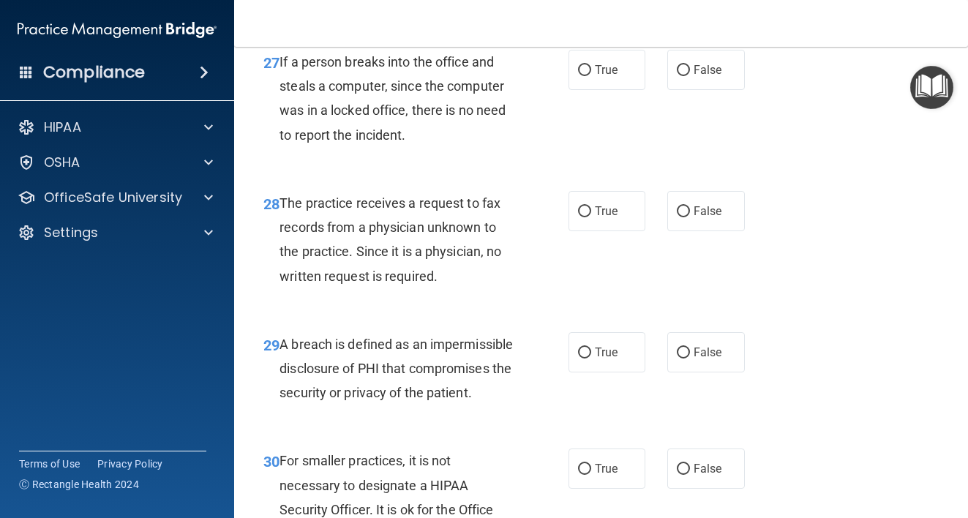
scroll to position [3842, 0]
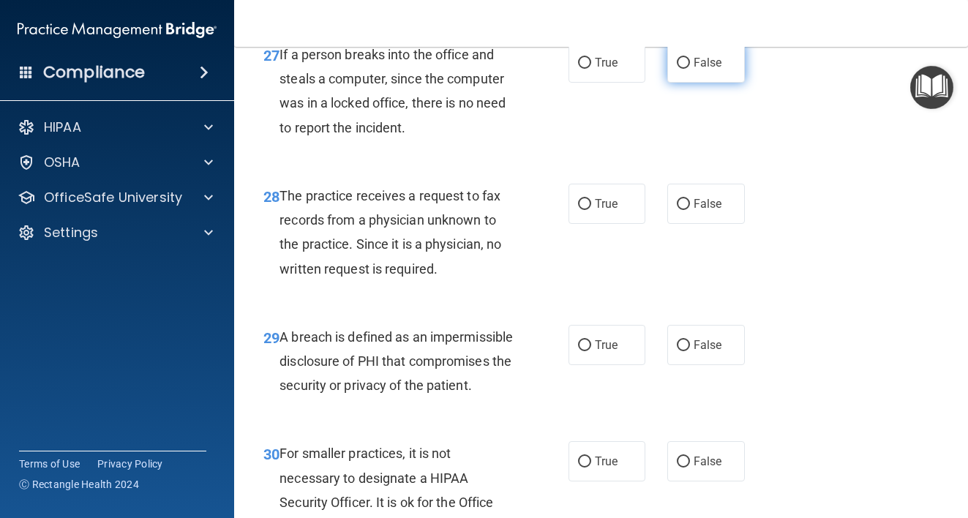
click at [677, 69] on input "False" at bounding box center [683, 63] width 13 height 11
radio input "true"
click at [692, 224] on label "False" at bounding box center [707, 204] width 78 height 40
click at [690, 210] on input "False" at bounding box center [683, 204] width 13 height 11
radio input "true"
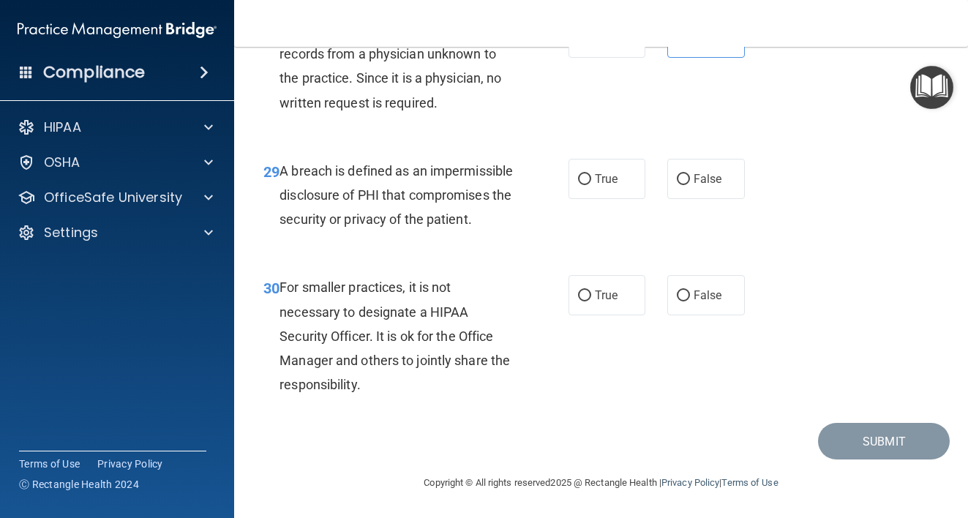
scroll to position [4153, 0]
click at [595, 172] on span "True" at bounding box center [606, 179] width 23 height 14
click at [590, 174] on input "True" at bounding box center [584, 179] width 13 height 11
radio input "true"
click at [598, 293] on span "True" at bounding box center [606, 295] width 23 height 14
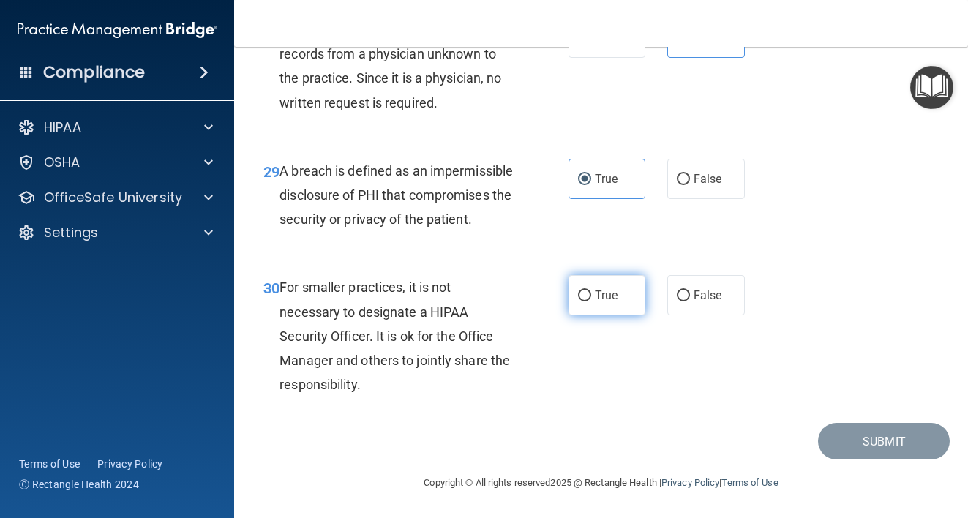
click at [591, 293] on input "True" at bounding box center [584, 296] width 13 height 11
radio input "true"
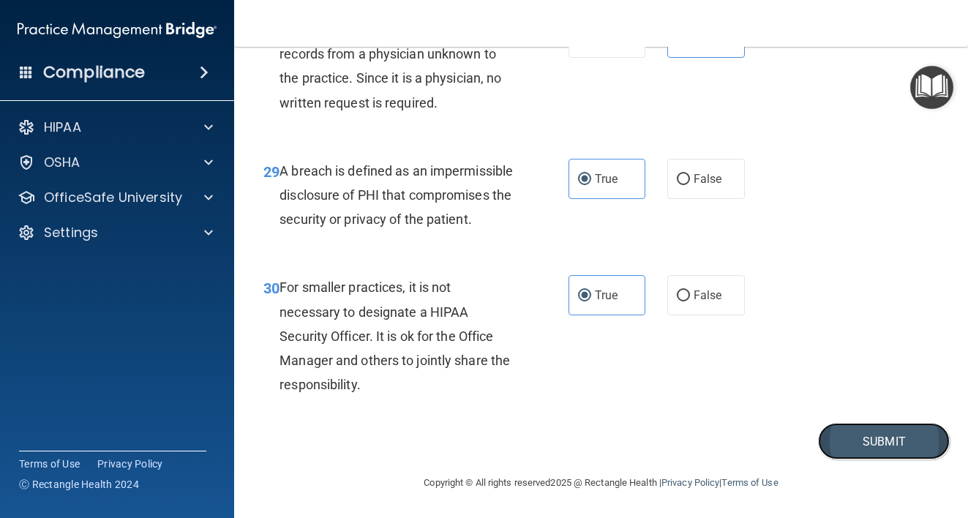
click at [879, 438] on button "Submit" at bounding box center [884, 441] width 132 height 37
